Goal: Task Accomplishment & Management: Use online tool/utility

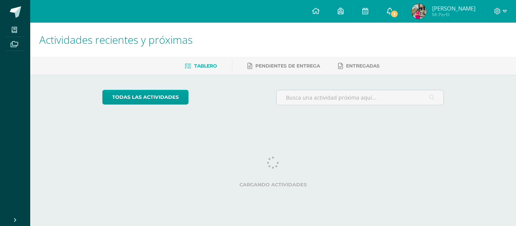
click at [398, 15] on span "1" at bounding box center [394, 14] width 8 height 8
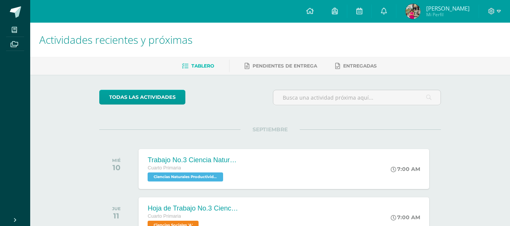
click at [387, 9] on icon at bounding box center [384, 11] width 6 height 7
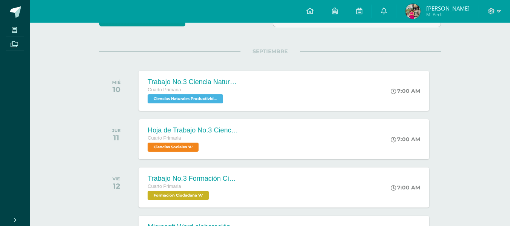
scroll to position [79, 0]
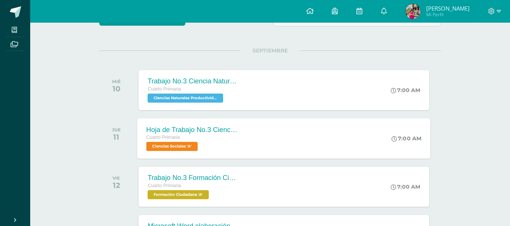
click at [291, 142] on div "Hoja de Trabajo No.3 Ciencias Sociales Cuarto Primaria Ciencias Sociales 'A' 7:…" at bounding box center [285, 138] width 294 height 40
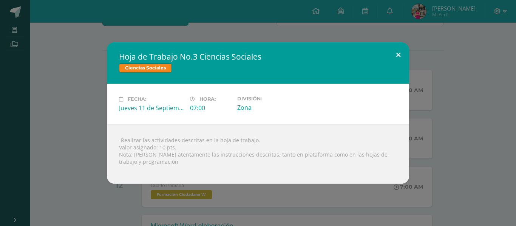
click at [395, 50] on button at bounding box center [399, 55] width 22 height 26
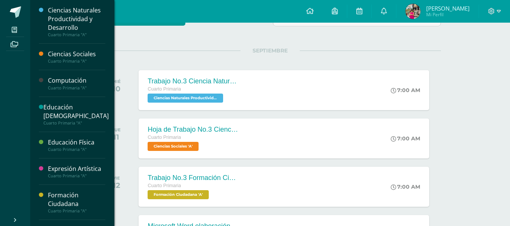
click at [90, 51] on div "Ciencias Sociales" at bounding box center [76, 54] width 57 height 9
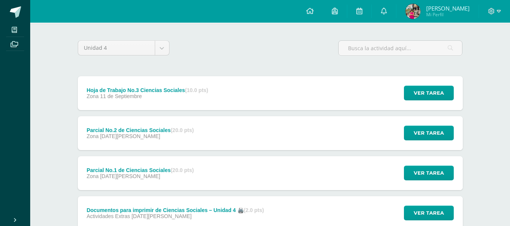
scroll to position [79, 0]
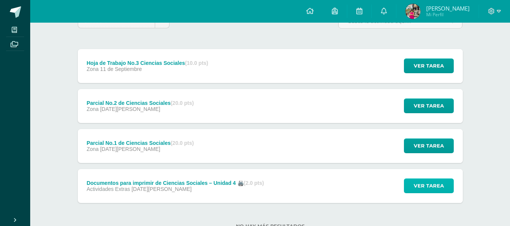
click at [439, 187] on span "Ver tarea" at bounding box center [429, 186] width 30 height 14
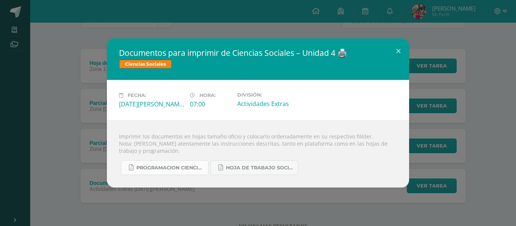
click at [193, 164] on link "Programacion ciencias sociales, 4ta unidad.pdf" at bounding box center [165, 168] width 88 height 15
